Goal: Information Seeking & Learning: Understand process/instructions

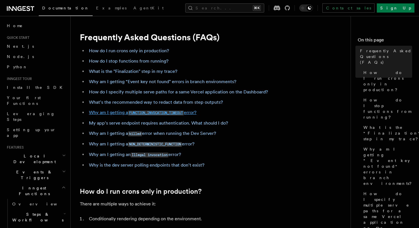
click at [143, 112] on code "FUNCTION_INVOCATION_TIMEOUT" at bounding box center [156, 112] width 56 height 5
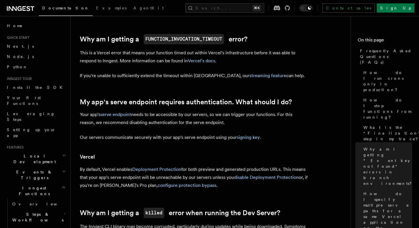
scroll to position [609, 0]
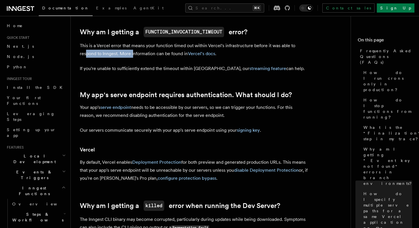
drag, startPoint x: 87, startPoint y: 50, endPoint x: 134, endPoint y: 53, distance: 47.7
click at [134, 53] on p "This is a Vercel error that means your function timed out within Vercel's infra…" at bounding box center [194, 50] width 228 height 16
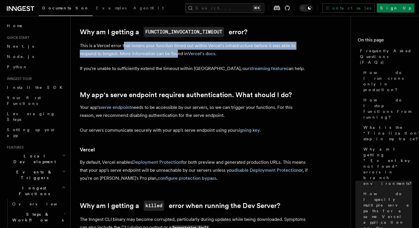
drag, startPoint x: 178, startPoint y: 56, endPoint x: 124, endPoint y: 43, distance: 56.0
click at [124, 43] on p "This is a Vercel error that means your function timed out within Vercel's infra…" at bounding box center [194, 50] width 228 height 16
drag, startPoint x: 84, startPoint y: 46, endPoint x: 163, endPoint y: 53, distance: 79.0
click at [163, 53] on p "This is a Vercel error that means your function timed out within Vercel's infra…" at bounding box center [194, 50] width 228 height 16
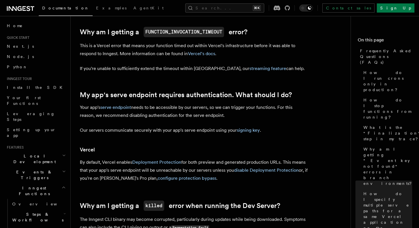
click at [166, 53] on p "This is a Vercel error that means your function timed out within Vercel's infra…" at bounding box center [194, 50] width 228 height 16
click at [193, 55] on link "Vercel's docs" at bounding box center [201, 53] width 27 height 5
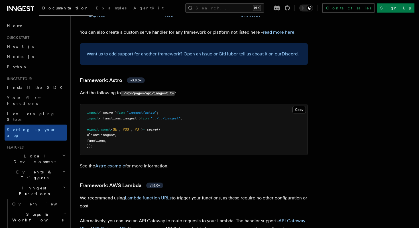
scroll to position [440, 0]
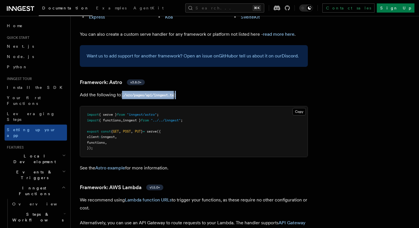
drag, startPoint x: 123, startPoint y: 68, endPoint x: 184, endPoint y: 68, distance: 60.7
click at [184, 91] on p "Add the following to ./src/pages/api/inngest.ts :" at bounding box center [194, 95] width 228 height 8
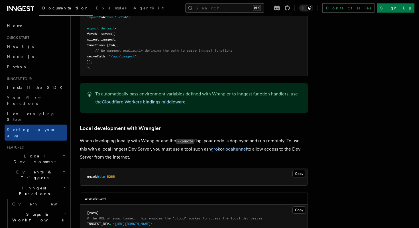
scroll to position [1078, 0]
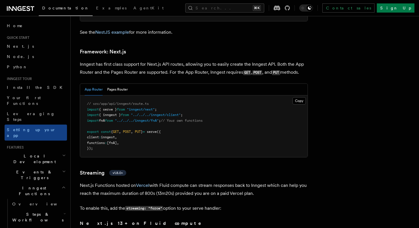
scroll to position [3489, 0]
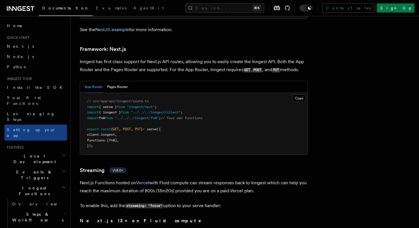
click at [212, 166] on h3 "Streaming v1.8.0+" at bounding box center [194, 170] width 228 height 8
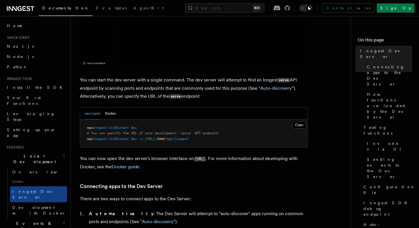
click at [153, 138] on span "[URL]:" at bounding box center [151, 139] width 12 height 4
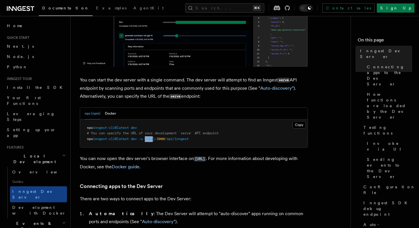
click at [153, 138] on span "[URL]:" at bounding box center [151, 139] width 12 height 4
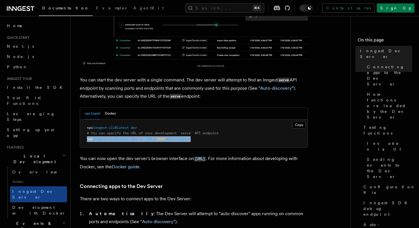
click at [153, 138] on span "[URL]:" at bounding box center [151, 139] width 12 height 4
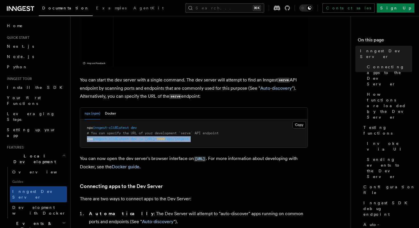
copy article "npx inngest-cli@latest dev -u [URL]: 3000 /api/inngest"
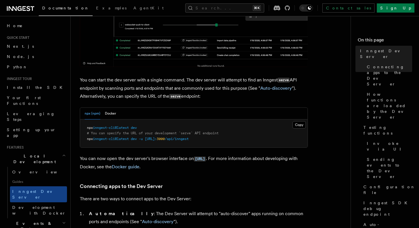
click at [150, 143] on pre "npx inngest-cli@latest dev # You can specify the URL of your development `serve…" at bounding box center [194, 133] width 228 height 28
